Goal: Browse casually

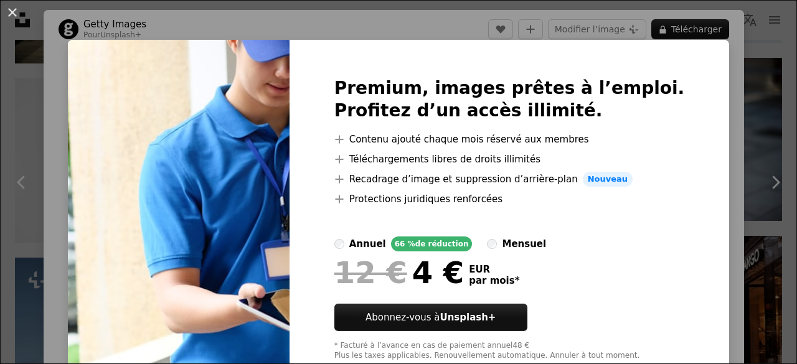
scroll to position [62, 0]
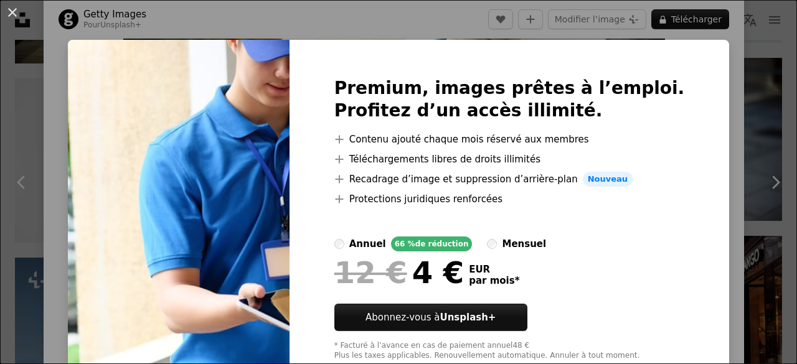
click at [397, 22] on div "An X shape Premium, images prêtes à l’emploi. Profitez d’un accès illimité. A p…" at bounding box center [398, 182] width 797 height 364
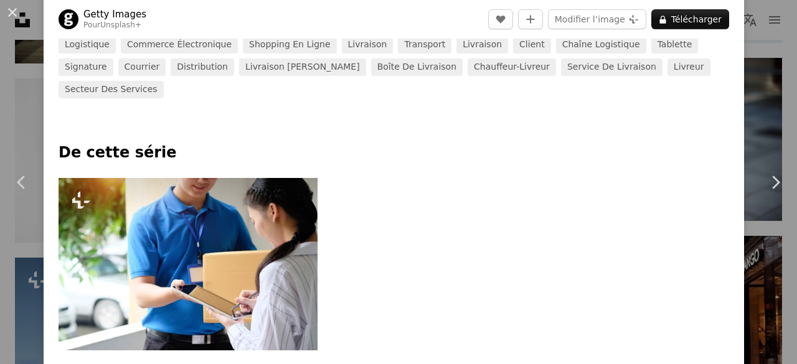
scroll to position [498, 0]
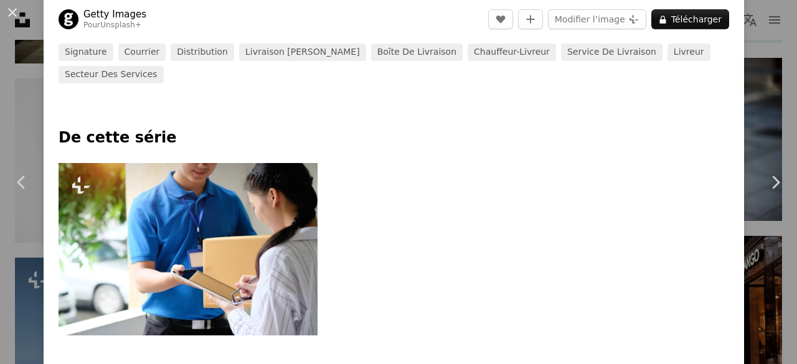
click at [208, 191] on img at bounding box center [188, 249] width 259 height 173
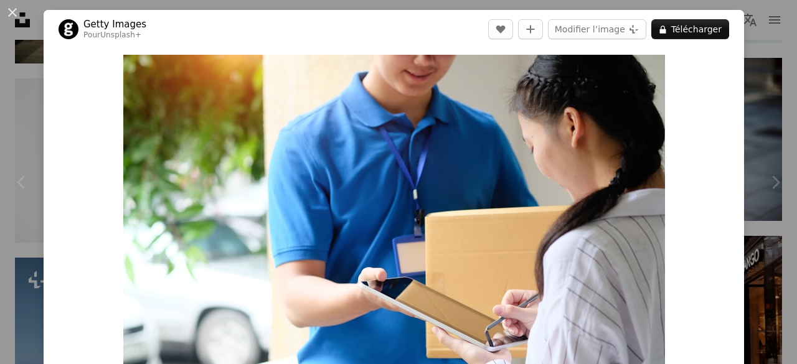
click at [22, 136] on div "Chevron left" at bounding box center [22, 183] width 44 height 120
click at [6, 9] on button "An X shape" at bounding box center [12, 12] width 15 height 15
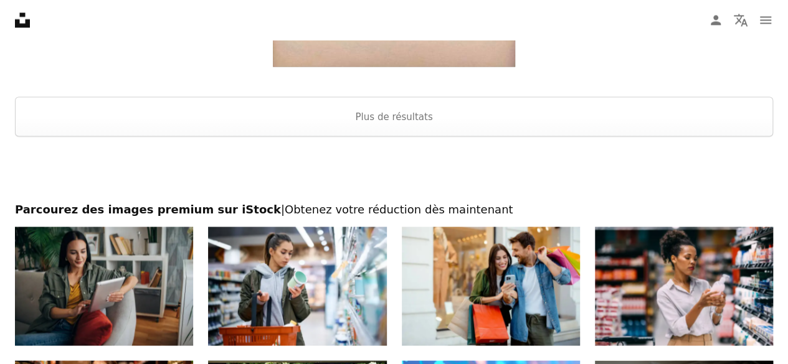
scroll to position [3310, 0]
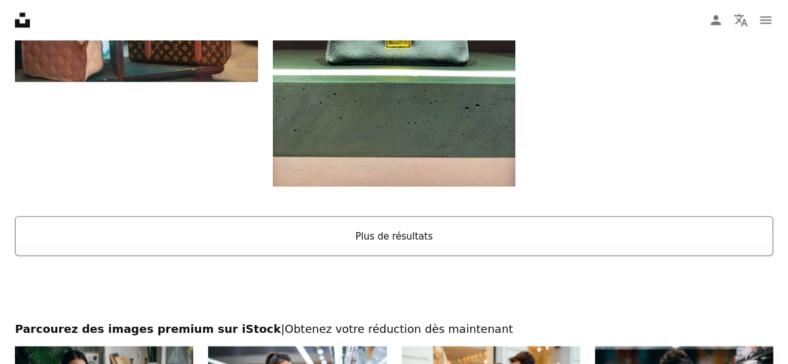
click at [426, 239] on button "Plus de résultats" at bounding box center [394, 236] width 758 height 40
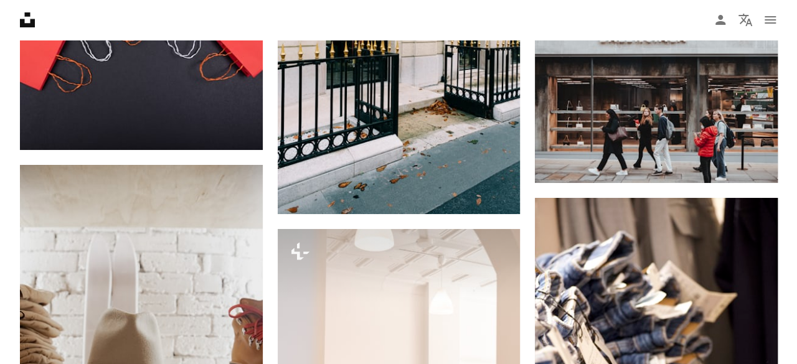
scroll to position [14024, 0]
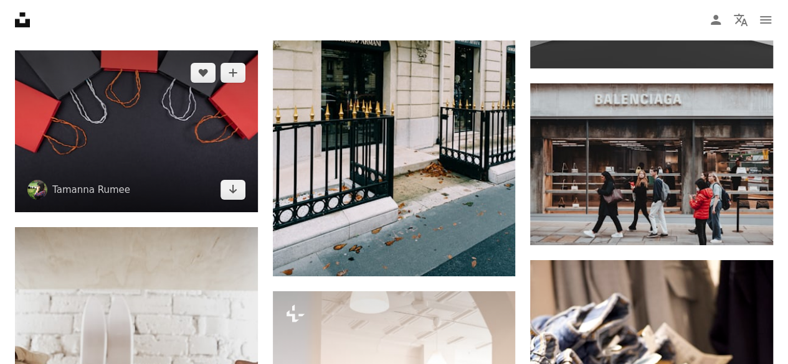
click at [158, 148] on img at bounding box center [136, 131] width 243 height 162
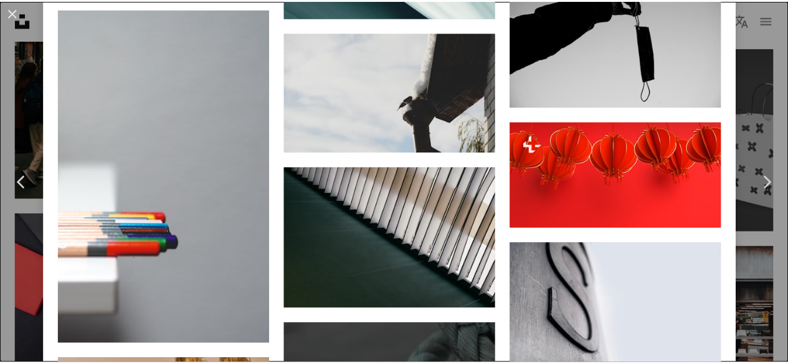
scroll to position [8427, 0]
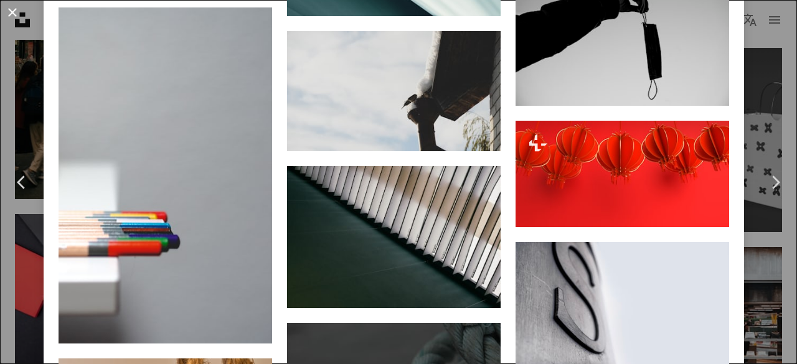
click at [5, 11] on button "An X shape" at bounding box center [12, 12] width 15 height 15
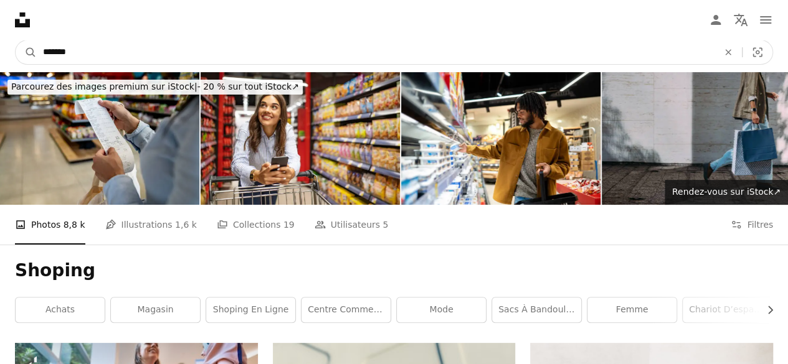
click at [246, 50] on input "*******" at bounding box center [376, 52] width 678 height 24
type input "**********"
click at [16, 40] on button "A magnifying glass" at bounding box center [26, 52] width 21 height 24
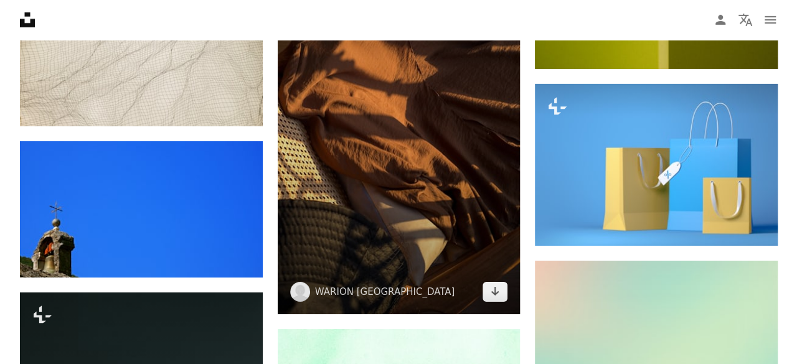
scroll to position [13829, 0]
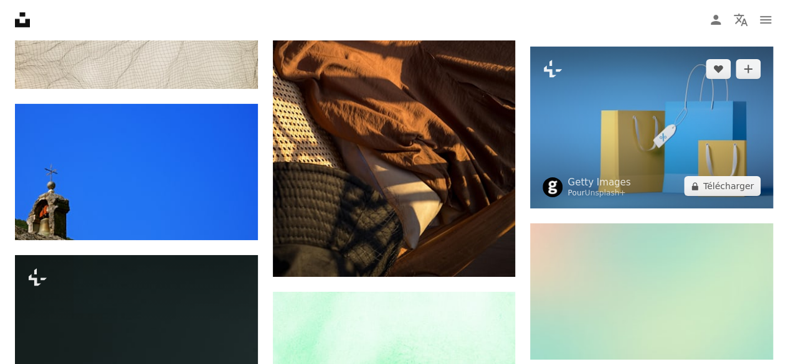
click at [663, 161] on img at bounding box center [651, 128] width 243 height 162
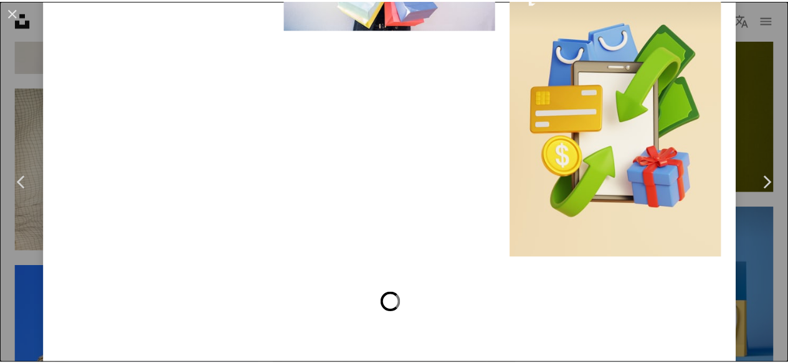
scroll to position [3613, 0]
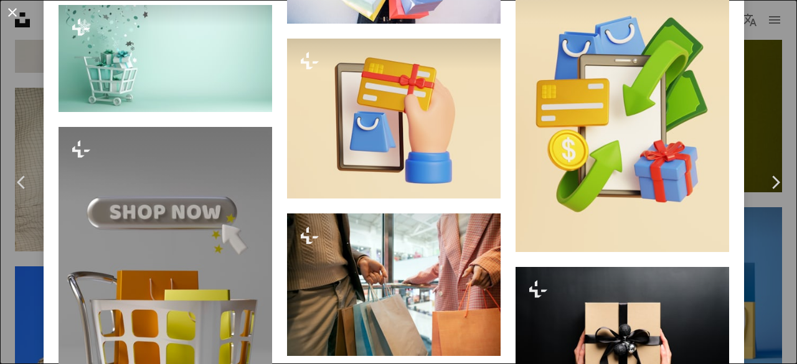
click at [12, 12] on button "An X shape" at bounding box center [12, 12] width 15 height 15
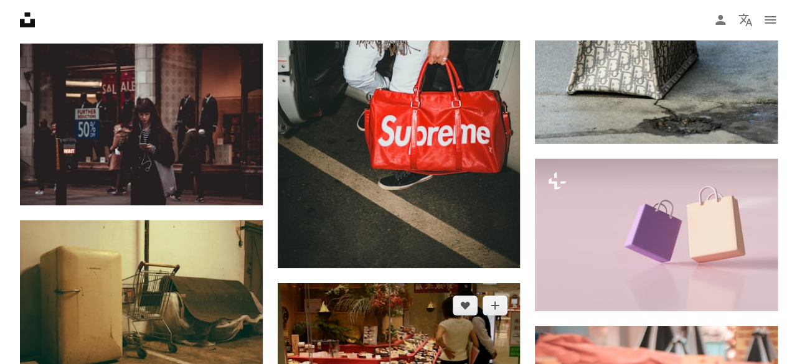
scroll to position [25789, 0]
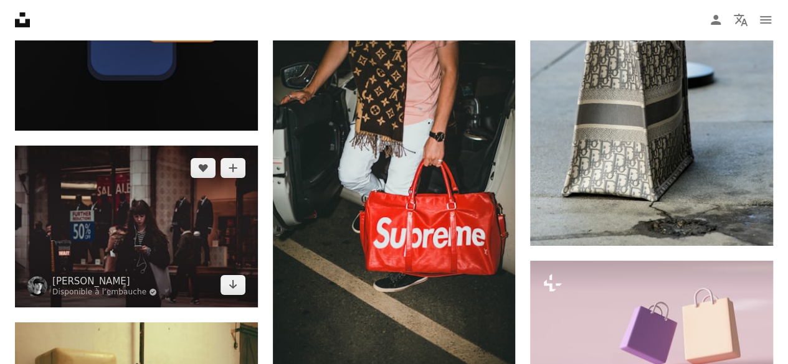
click at [181, 258] on img at bounding box center [136, 227] width 243 height 162
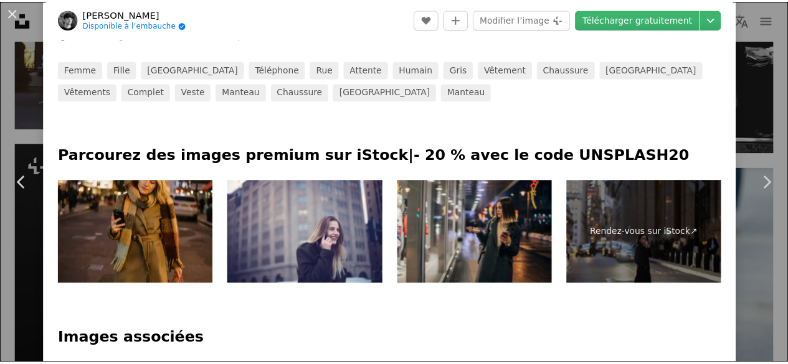
scroll to position [748, 0]
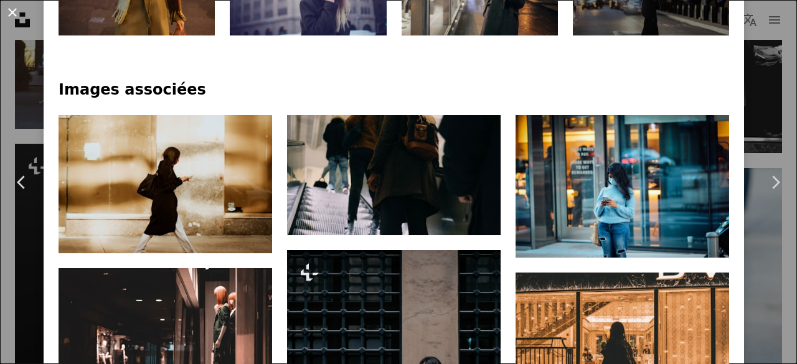
click at [16, 13] on button "An X shape" at bounding box center [12, 12] width 15 height 15
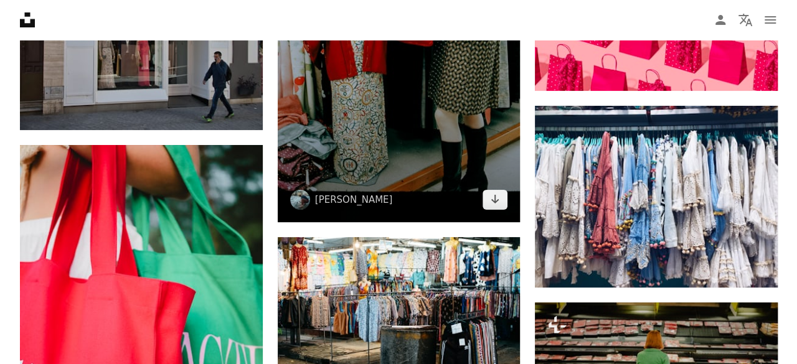
scroll to position [44912, 0]
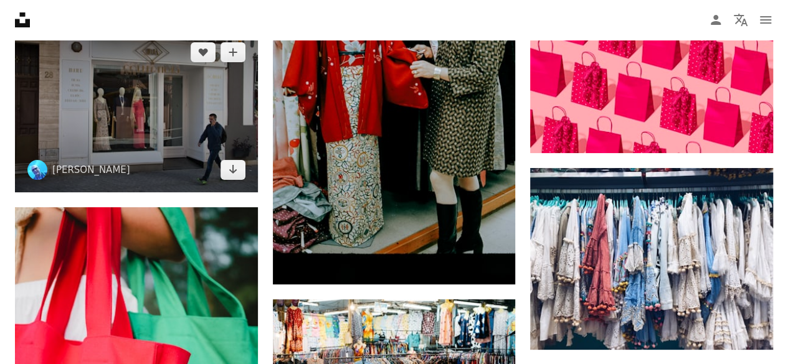
click at [213, 134] on img at bounding box center [136, 111] width 243 height 162
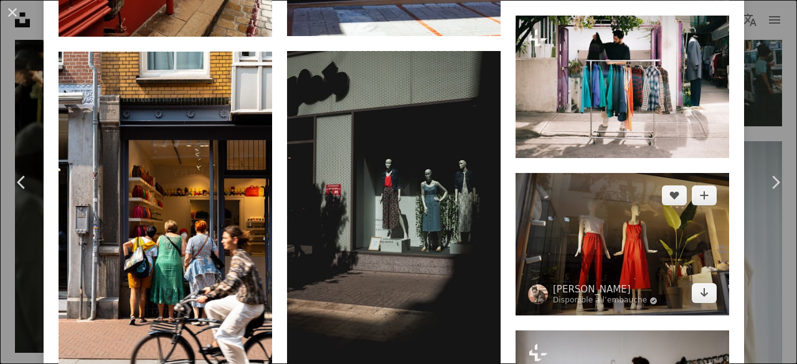
scroll to position [2865, 0]
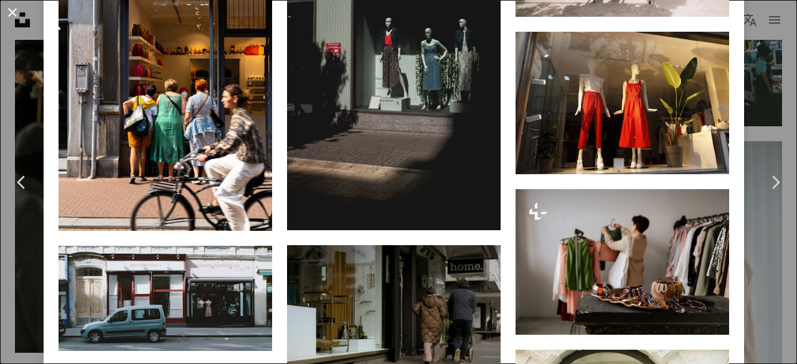
click at [12, 14] on button "An X shape" at bounding box center [12, 12] width 15 height 15
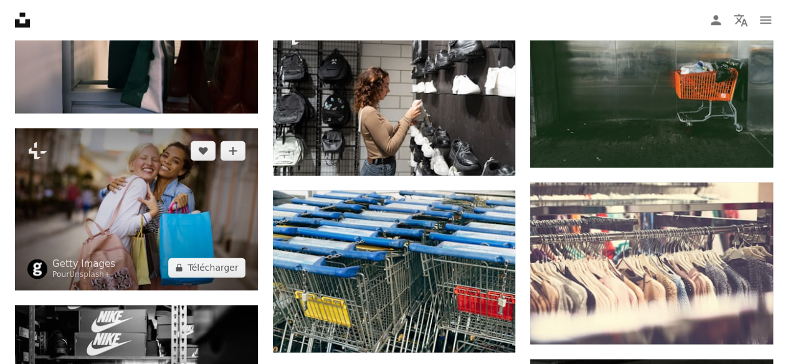
scroll to position [55190, 0]
